Goal: Task Accomplishment & Management: Use online tool/utility

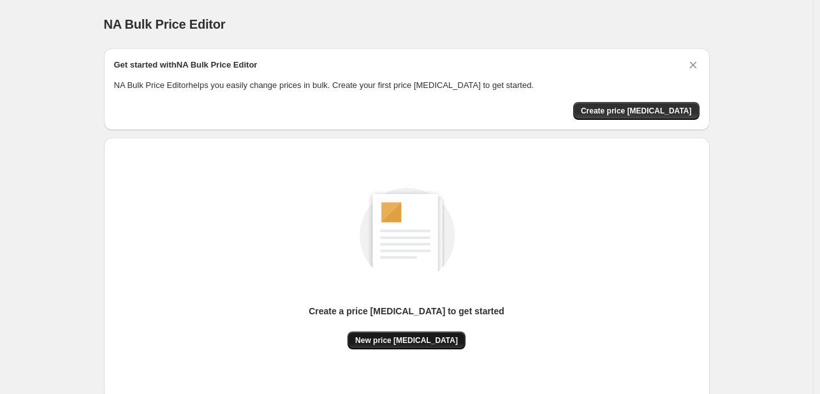
click at [406, 347] on button "New price [MEDICAL_DATA]" at bounding box center [407, 341] width 118 height 18
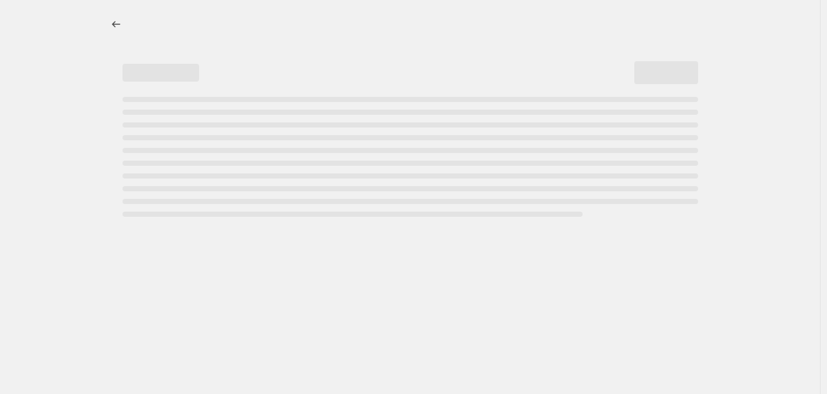
select select "percentage"
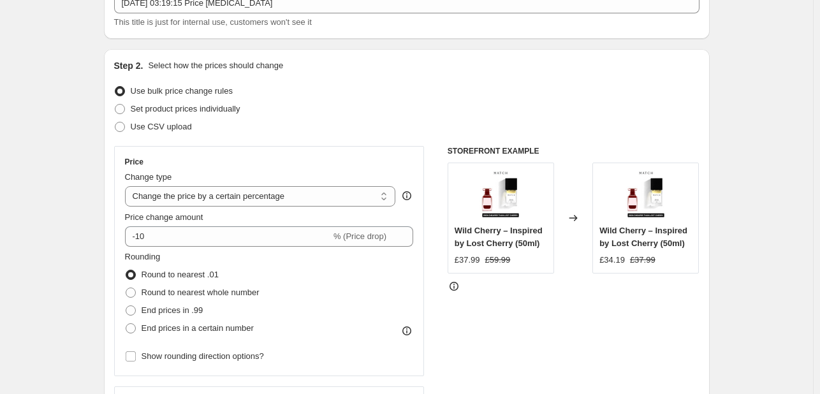
scroll to position [100, 0]
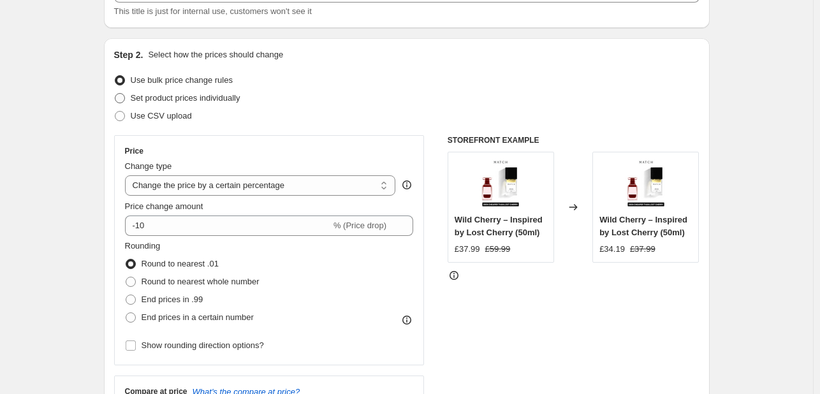
click at [132, 98] on label "Set product prices individually" at bounding box center [177, 98] width 126 height 18
click at [115, 94] on input "Set product prices individually" at bounding box center [115, 93] width 1 height 1
radio input "true"
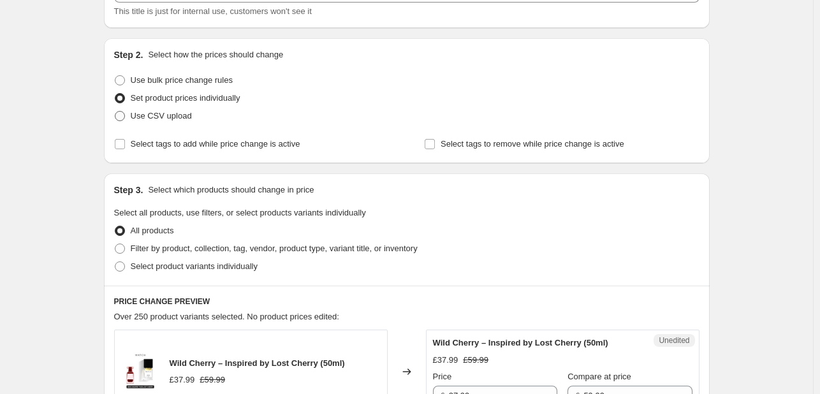
click at [138, 118] on span "Use CSV upload" at bounding box center [161, 116] width 61 height 10
click at [115, 112] on input "Use CSV upload" at bounding box center [115, 111] width 1 height 1
radio input "true"
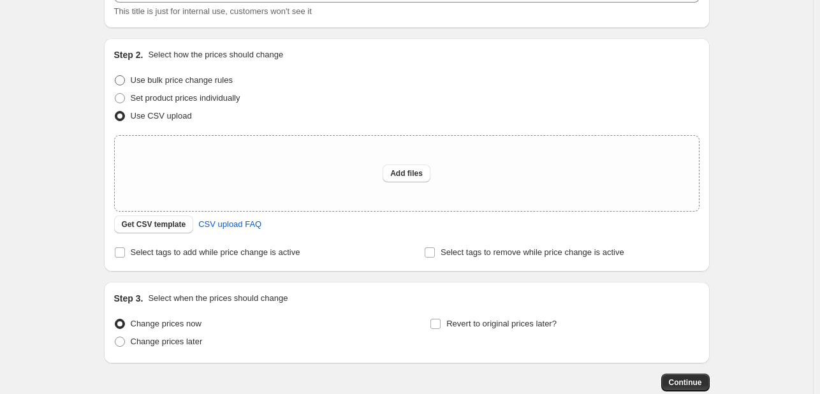
click at [153, 81] on span "Use bulk price change rules" at bounding box center [182, 80] width 102 height 10
click at [115, 76] on input "Use bulk price change rules" at bounding box center [115, 75] width 1 height 1
radio input "true"
select select "percentage"
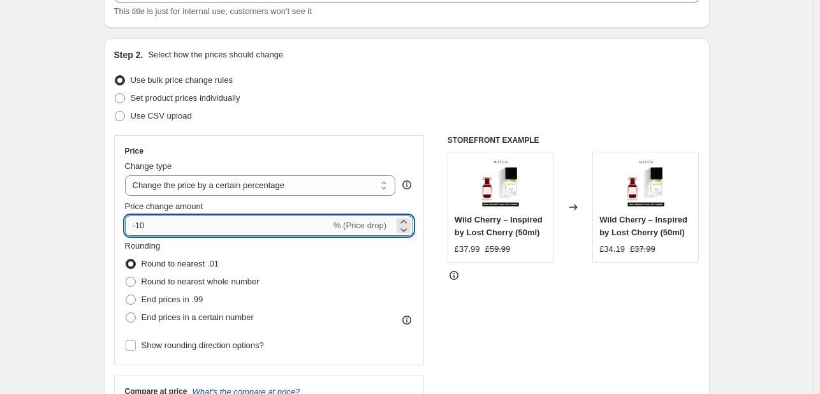
click at [207, 222] on input "-10" at bounding box center [228, 226] width 206 height 20
click at [145, 219] on input "30" at bounding box center [220, 226] width 191 height 20
type input "30"
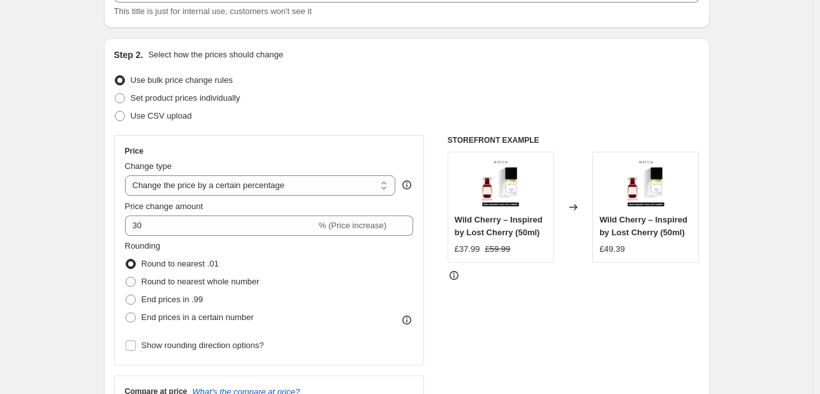
click at [342, 125] on div "Step 2. Select how the prices should change Use bulk price change rules Set pro…" at bounding box center [407, 261] width 586 height 427
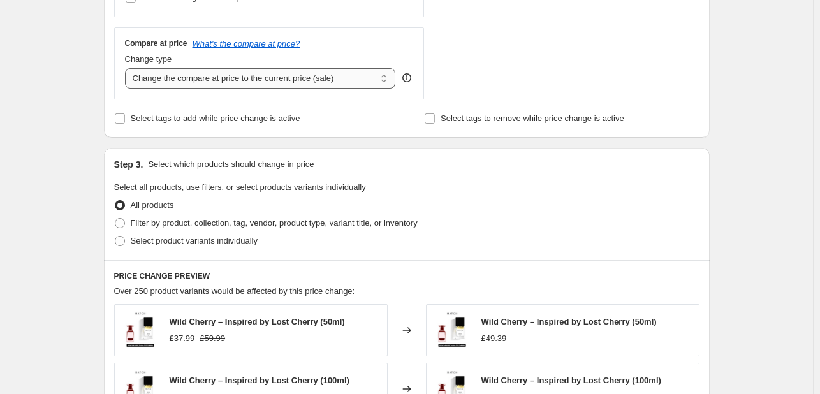
scroll to position [448, 0]
click at [140, 224] on span "Filter by product, collection, tag, vendor, product type, variant title, or inv…" at bounding box center [274, 223] width 287 height 10
click at [115, 218] on input "Filter by product, collection, tag, vendor, product type, variant title, or inv…" at bounding box center [115, 218] width 1 height 1
radio input "true"
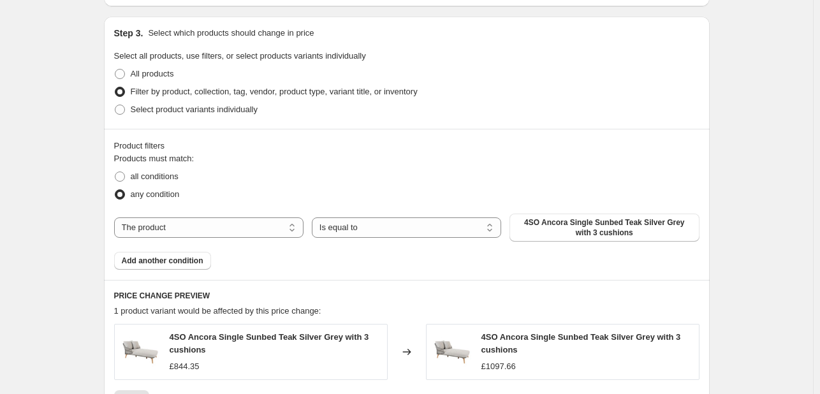
scroll to position [582, 0]
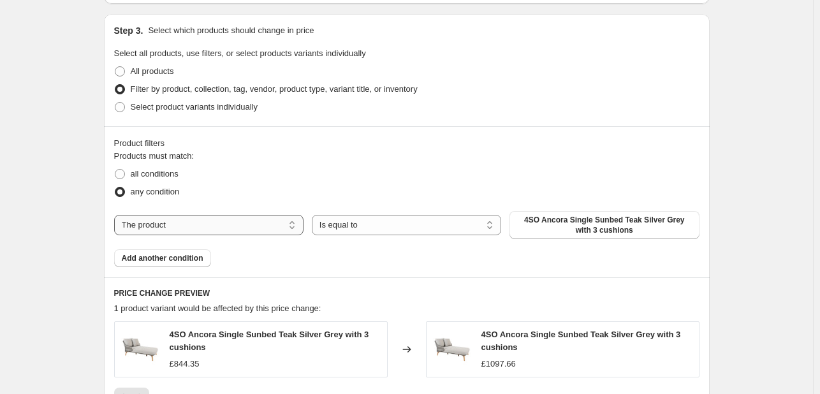
click at [235, 222] on select "The product The product's collection The product's tag The product's vendor The…" at bounding box center [208, 225] width 189 height 20
click at [374, 227] on select "Is equal to Is not equal to" at bounding box center [406, 225] width 189 height 20
click at [222, 230] on select "The product The product's collection The product's tag The product's vendor The…" at bounding box center [208, 225] width 189 height 20
click at [554, 224] on span "4SO Ancora Single Sunbed Teak Silver Grey with 3 cushions" at bounding box center [604, 225] width 174 height 20
click at [125, 74] on span at bounding box center [120, 71] width 10 height 10
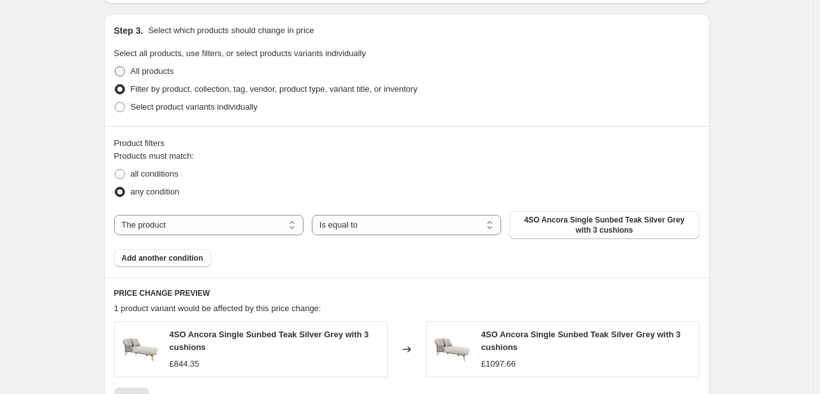
click at [115, 67] on input "All products" at bounding box center [115, 66] width 1 height 1
radio input "true"
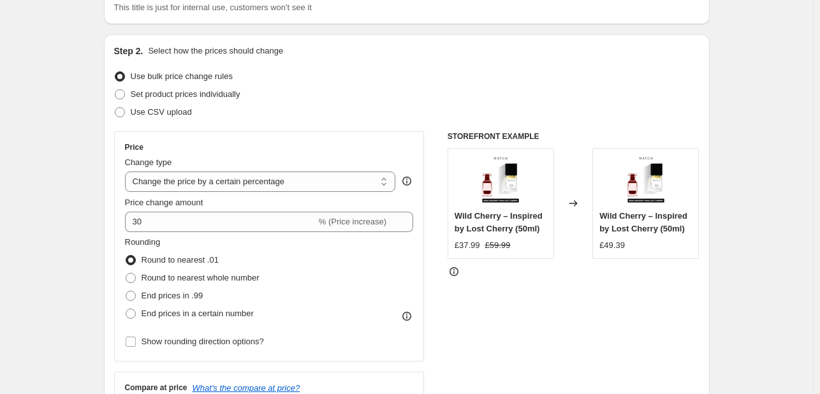
scroll to position [105, 0]
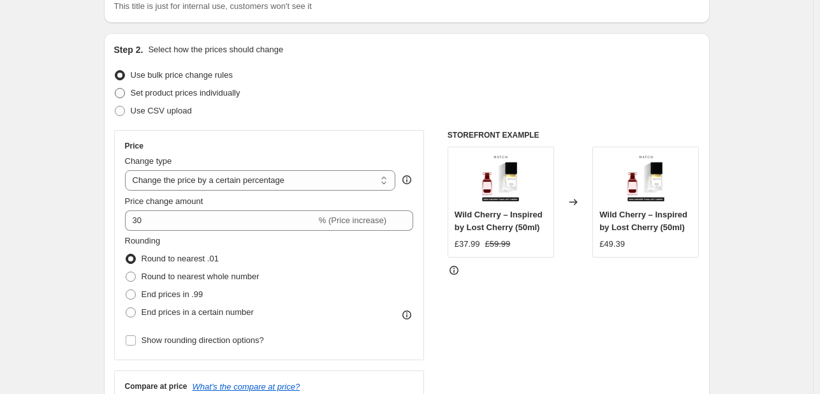
click at [125, 98] on span at bounding box center [120, 93] width 10 height 10
click at [115, 89] on input "Set product prices individually" at bounding box center [115, 88] width 1 height 1
radio input "true"
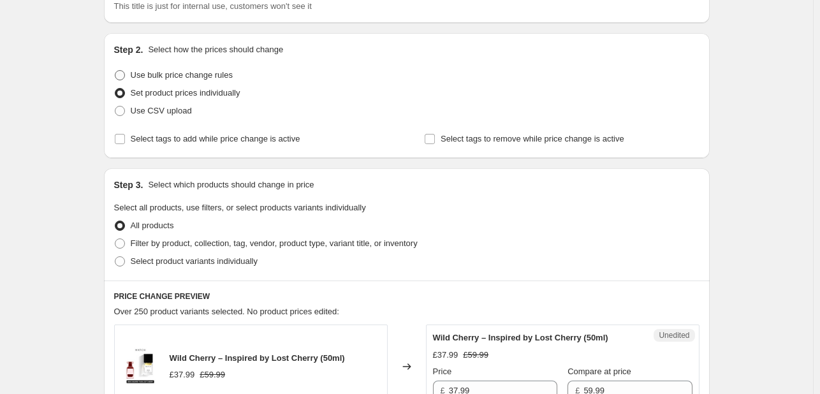
click at [126, 80] on span at bounding box center [119, 75] width 11 height 11
click at [115, 71] on input "Use bulk price change rules" at bounding box center [115, 70] width 1 height 1
radio input "true"
select select "percentage"
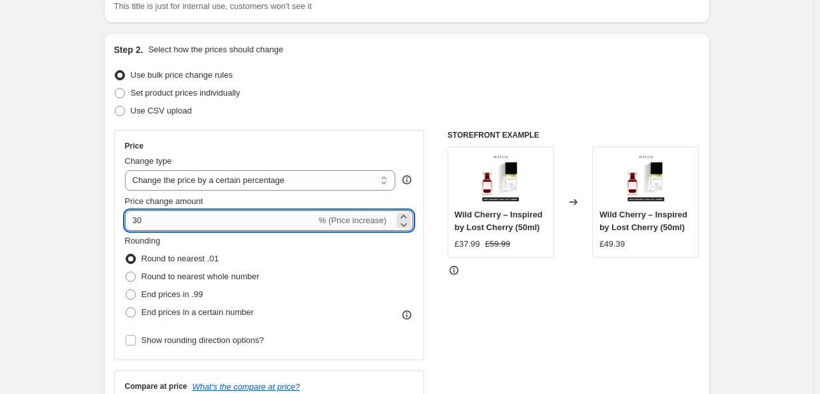
click at [196, 225] on input "30" at bounding box center [220, 221] width 191 height 20
click at [410, 223] on icon at bounding box center [403, 224] width 13 height 13
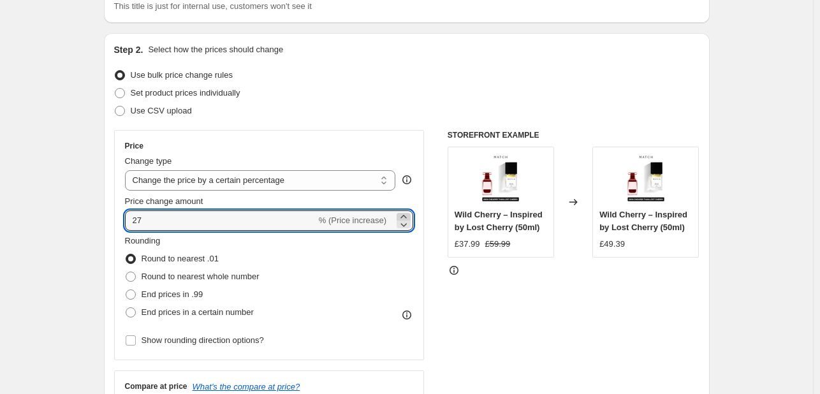
click at [408, 216] on icon at bounding box center [403, 217] width 13 height 13
click at [404, 223] on icon at bounding box center [403, 224] width 13 height 13
type input "29"
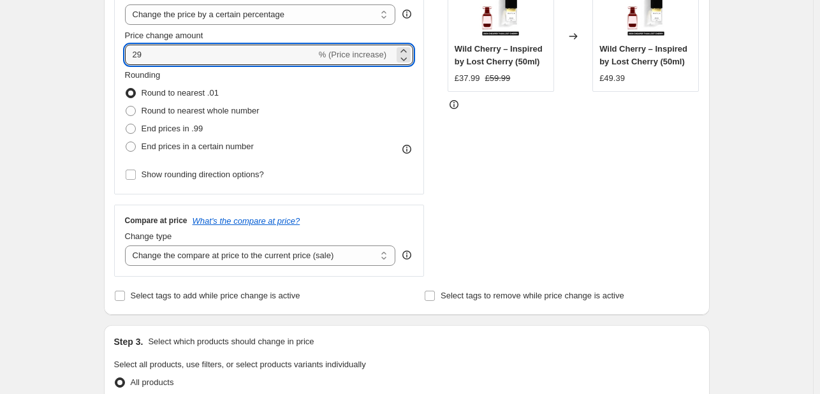
scroll to position [270, 0]
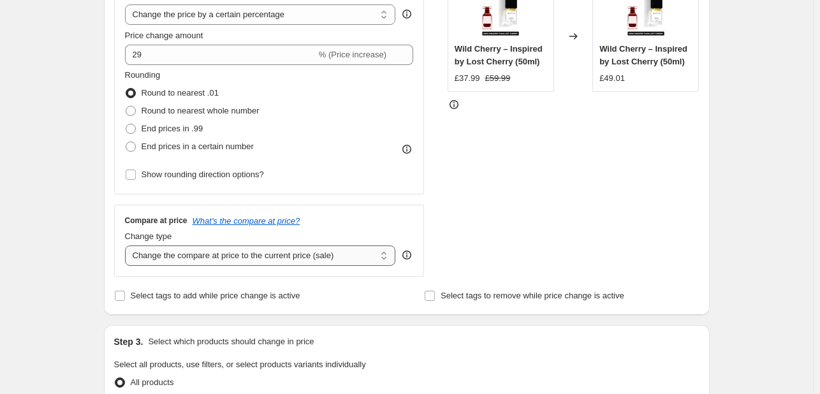
click at [299, 256] on select "Change the compare at price to the current price (sale) Change the compare at p…" at bounding box center [260, 256] width 271 height 20
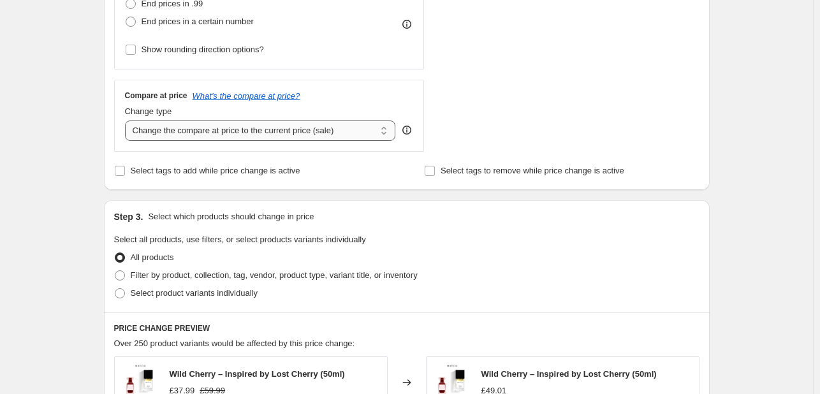
scroll to position [397, 0]
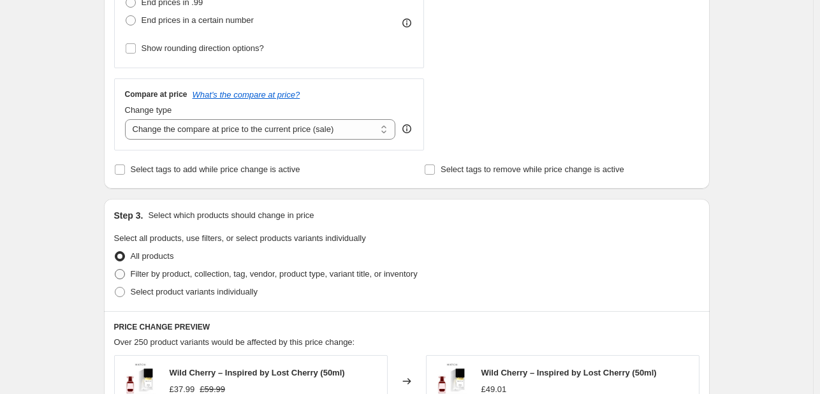
click at [178, 269] on span "Filter by product, collection, tag, vendor, product type, variant title, or inv…" at bounding box center [274, 274] width 287 height 10
click at [115, 269] on input "Filter by product, collection, tag, vendor, product type, variant title, or inv…" at bounding box center [115, 269] width 1 height 1
radio input "true"
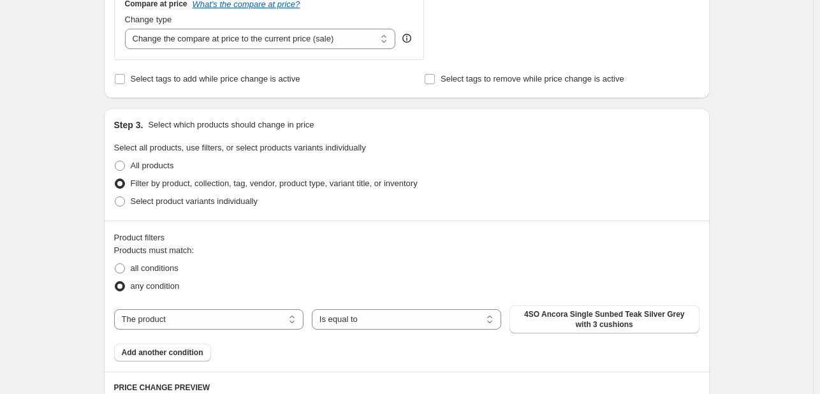
scroll to position [489, 0]
click at [556, 320] on span "4SO Ancora Single Sunbed Teak Silver Grey with 3 cushions" at bounding box center [604, 318] width 174 height 20
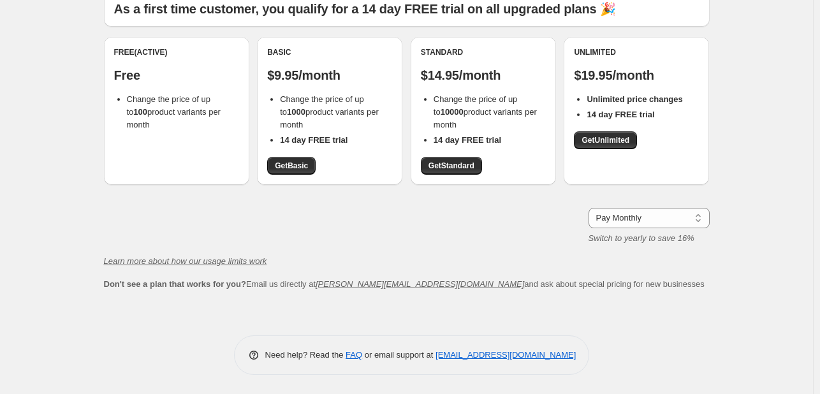
scroll to position [98, 0]
click at [297, 164] on span "Get Basic" at bounding box center [291, 166] width 33 height 10
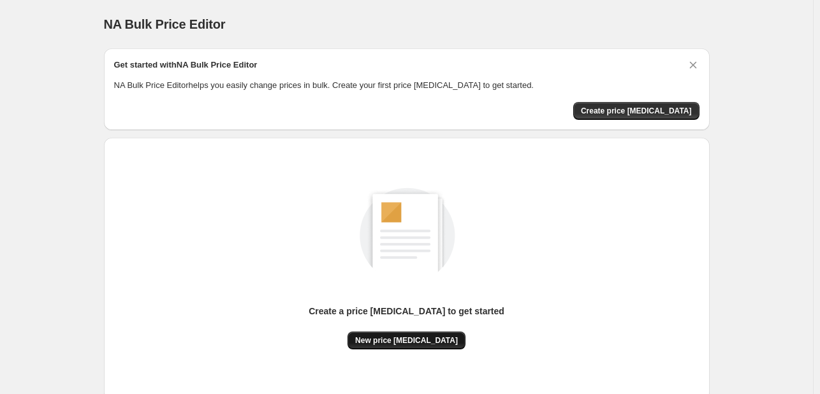
click at [405, 339] on span "New price change job" at bounding box center [406, 341] width 103 height 10
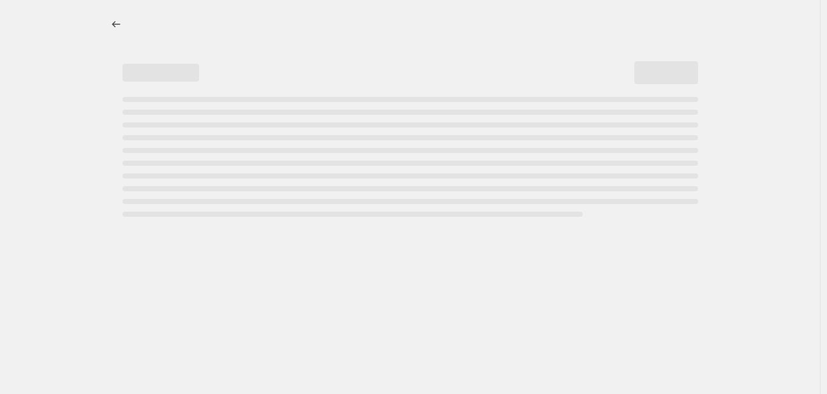
select select "percentage"
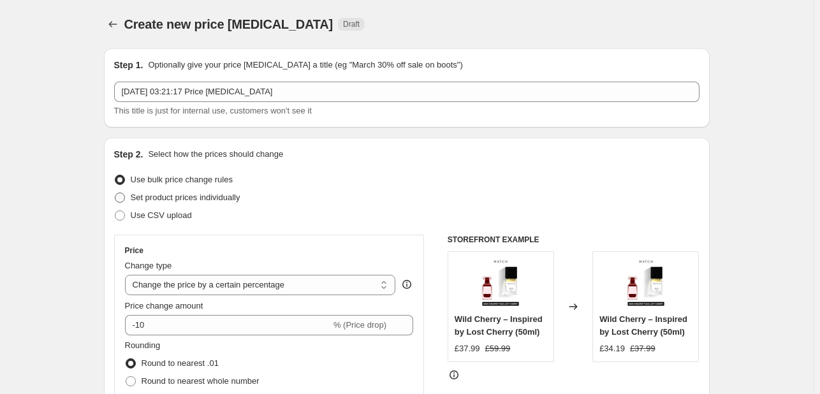
click at [162, 202] on span "Set product prices individually" at bounding box center [186, 198] width 110 height 10
click at [115, 193] on input "Set product prices individually" at bounding box center [115, 193] width 1 height 1
radio input "true"
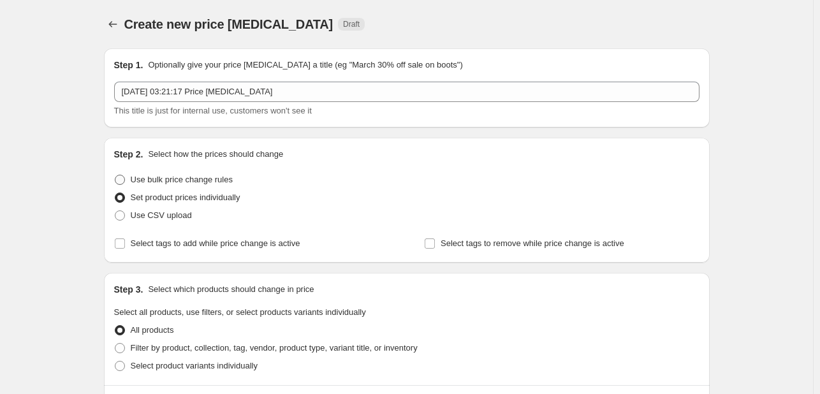
click at [155, 177] on span "Use bulk price change rules" at bounding box center [182, 180] width 102 height 10
click at [115, 175] on input "Use bulk price change rules" at bounding box center [115, 175] width 1 height 1
radio input "true"
select select "percentage"
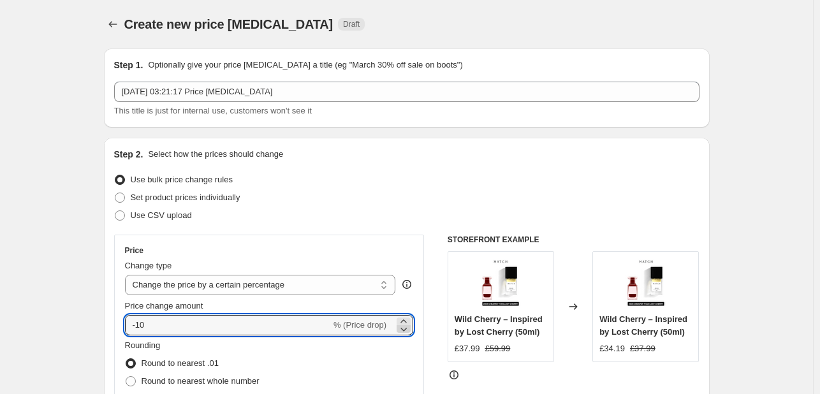
click at [405, 323] on icon at bounding box center [403, 329] width 13 height 13
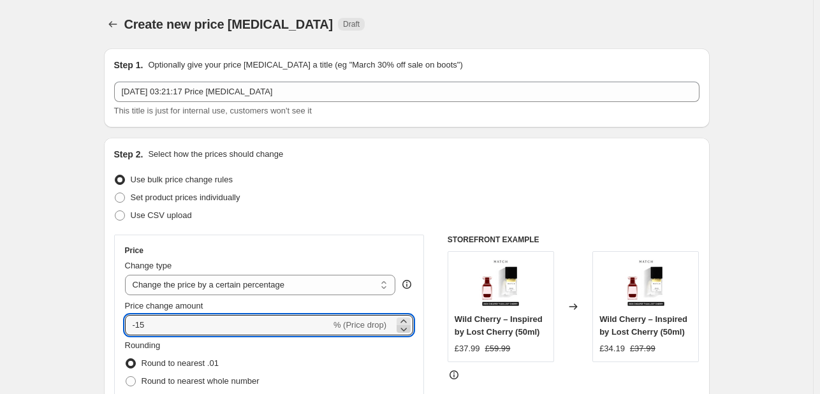
click at [405, 323] on icon at bounding box center [403, 329] width 13 height 13
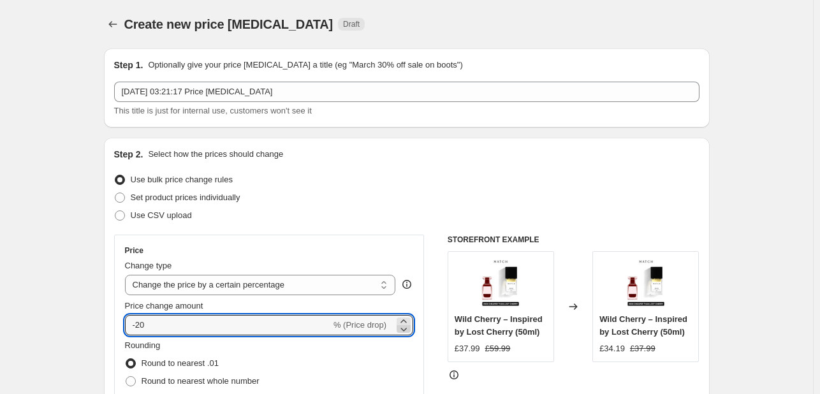
click at [405, 323] on icon at bounding box center [403, 329] width 13 height 13
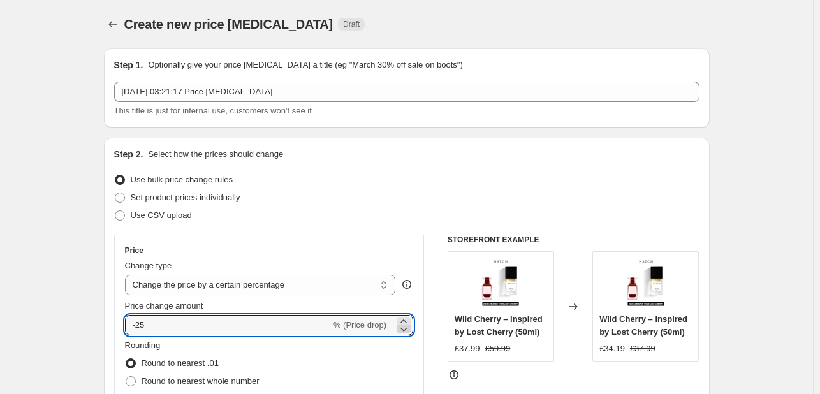
click at [405, 323] on icon at bounding box center [403, 329] width 13 height 13
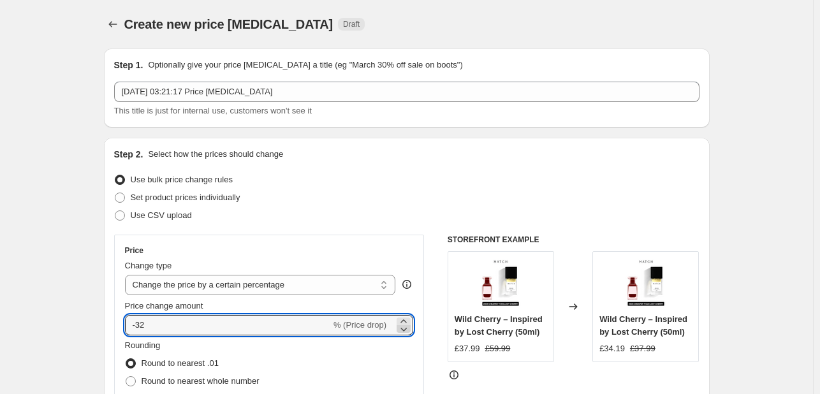
click at [405, 330] on icon at bounding box center [403, 329] width 13 height 13
type input "-30"
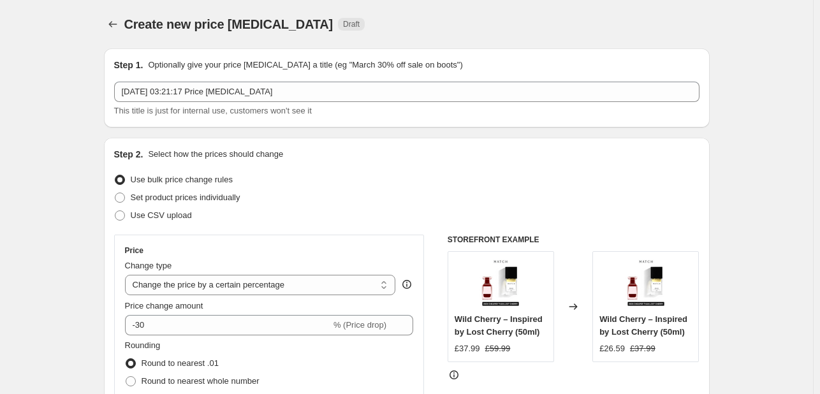
click at [118, 304] on div "Price Change type Change the price to a certain amount Change the price by a ce…" at bounding box center [269, 350] width 311 height 230
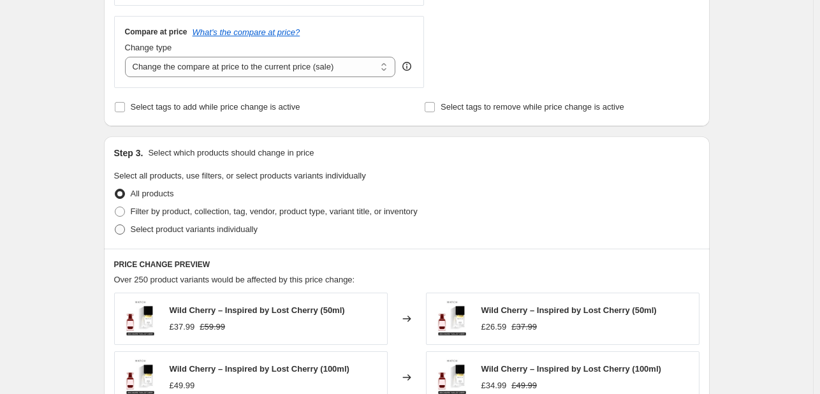
scroll to position [464, 0]
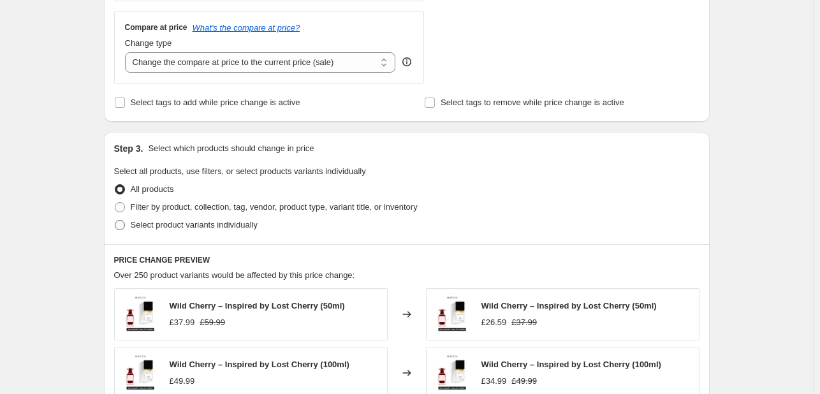
click at [151, 226] on span "Select product variants individually" at bounding box center [194, 225] width 127 height 10
click at [115, 221] on input "Select product variants individually" at bounding box center [115, 220] width 1 height 1
radio input "true"
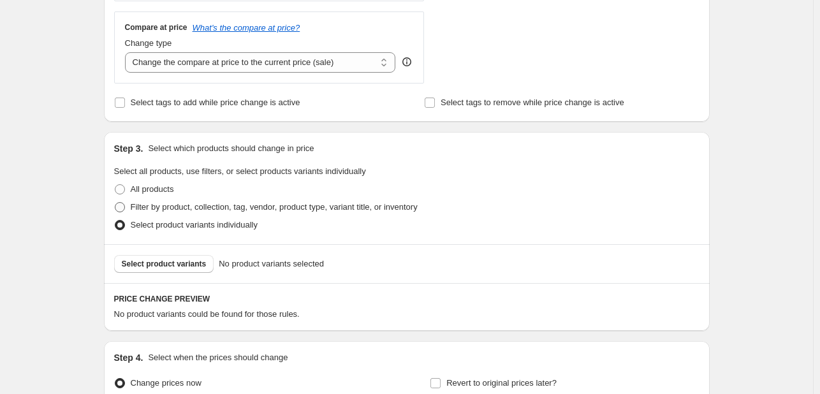
click at [138, 210] on span "Filter by product, collection, tag, vendor, product type, variant title, or inv…" at bounding box center [274, 207] width 287 height 10
click at [115, 203] on input "Filter by product, collection, tag, vendor, product type, variant title, or inv…" at bounding box center [115, 202] width 1 height 1
radio input "true"
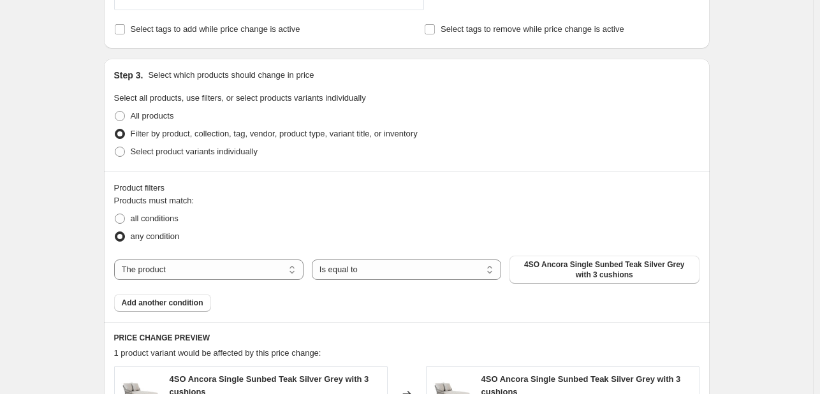
scroll to position [549, 0]
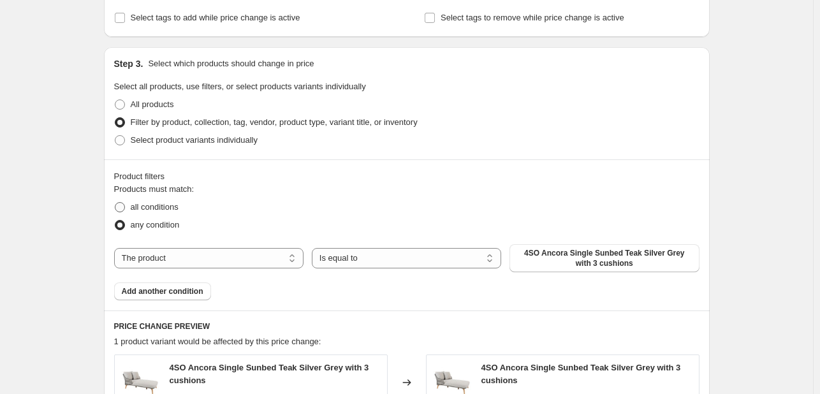
click at [122, 205] on span at bounding box center [120, 207] width 10 height 10
click at [115, 203] on input "all conditions" at bounding box center [115, 202] width 1 height 1
radio input "true"
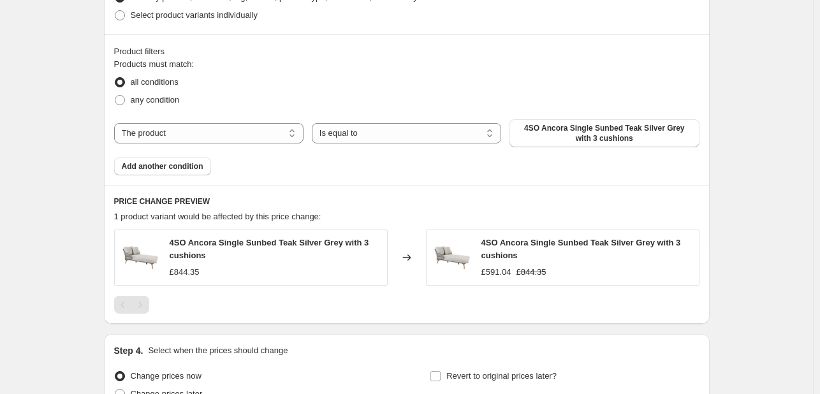
scroll to position [673, 0]
click at [155, 167] on span "Add another condition" at bounding box center [163, 167] width 82 height 10
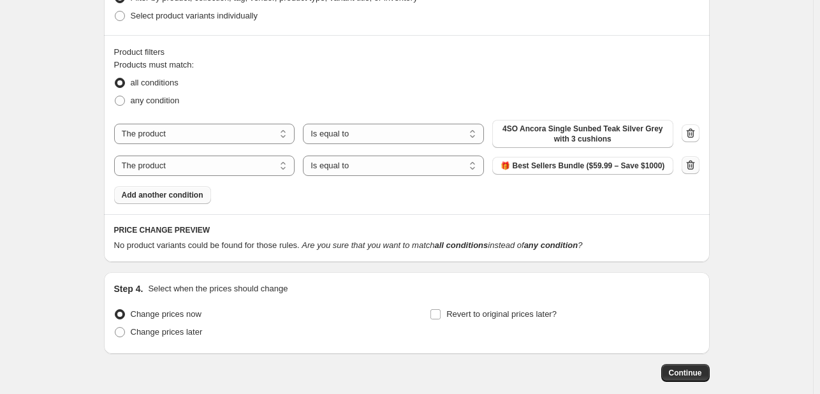
click at [684, 164] on button "button" at bounding box center [691, 165] width 18 height 18
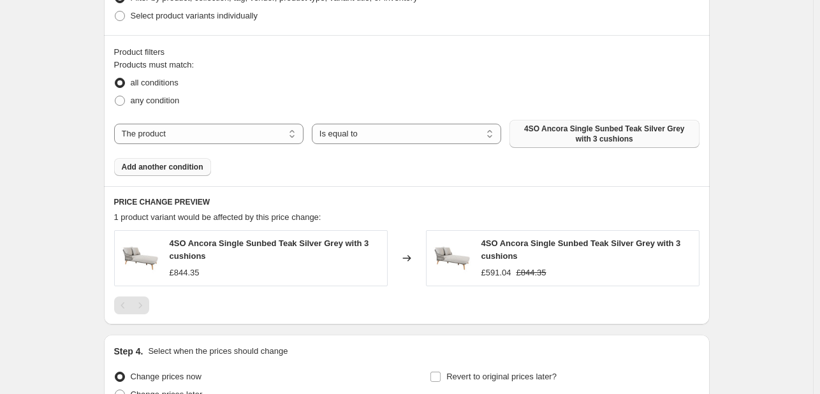
click at [594, 138] on span "4SO Ancora Single Sunbed Teak Silver Grey with 3 cushions" at bounding box center [604, 134] width 174 height 20
click at [195, 144] on select "The product The product's collection The product's tag The product's vendor The…" at bounding box center [208, 134] width 189 height 20
select select "collection"
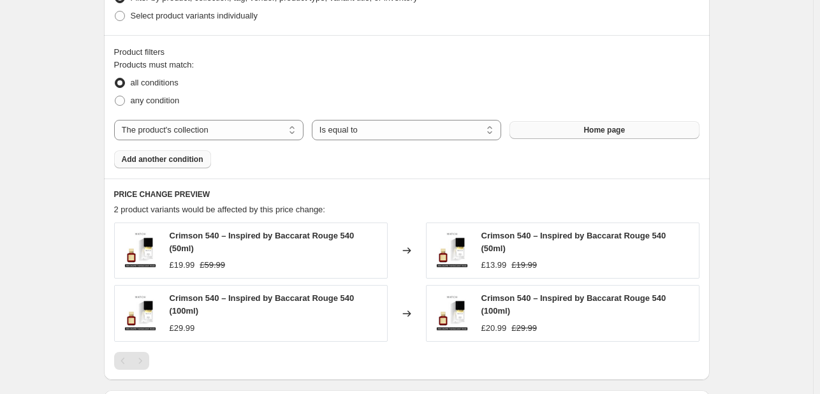
click at [612, 138] on button "Home page" at bounding box center [604, 130] width 189 height 18
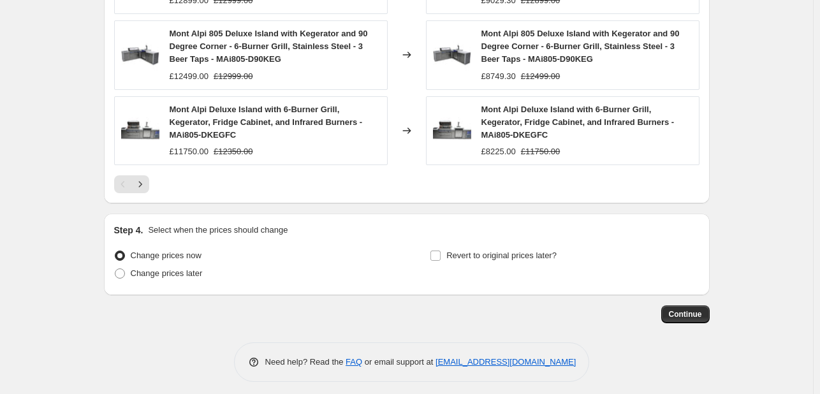
scroll to position [1082, 0]
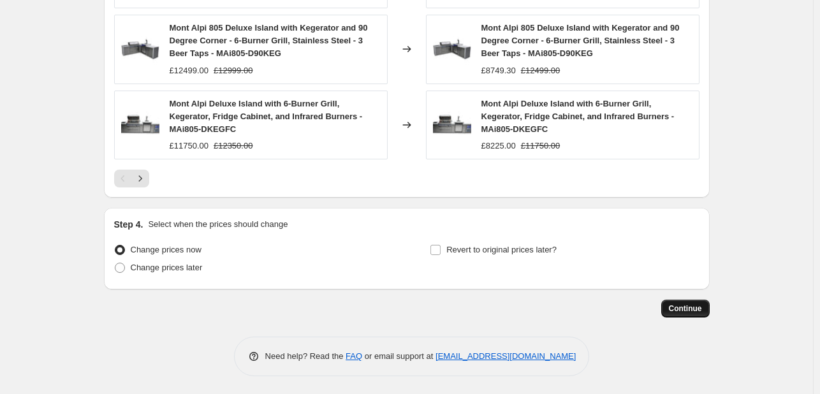
click at [685, 304] on span "Continue" at bounding box center [685, 309] width 33 height 10
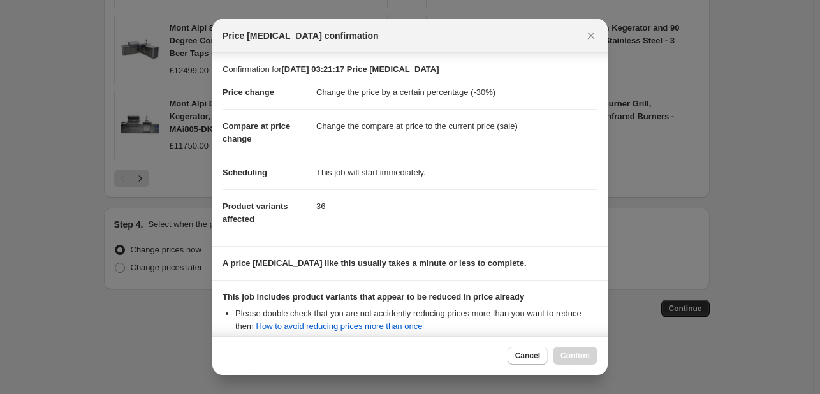
scroll to position [142, 0]
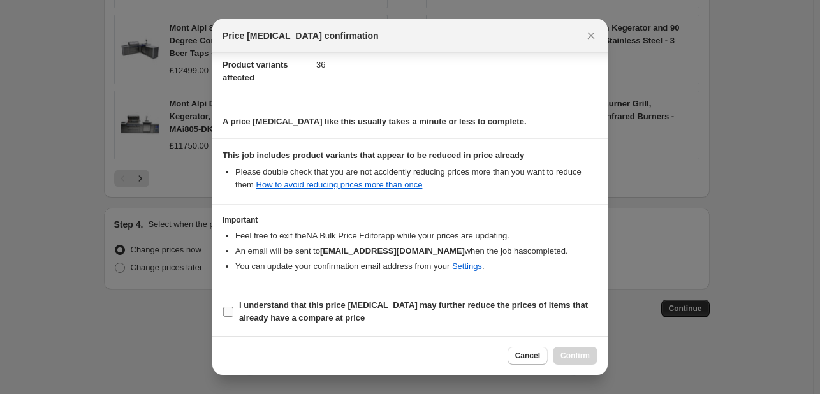
click at [223, 313] on input "I understand that this price change job may further reduce the prices of items …" at bounding box center [228, 312] width 10 height 10
checkbox input "true"
click at [565, 350] on button "Confirm" at bounding box center [575, 356] width 45 height 18
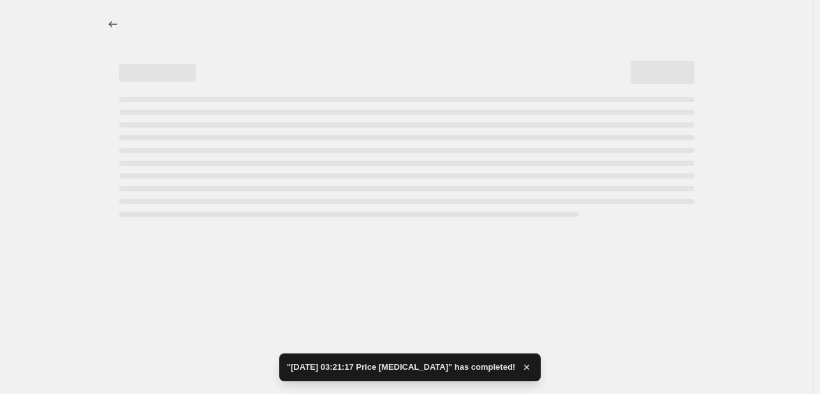
select select "percentage"
select select "collection"
